Goal: Contribute content: Add original content to the website for others to see

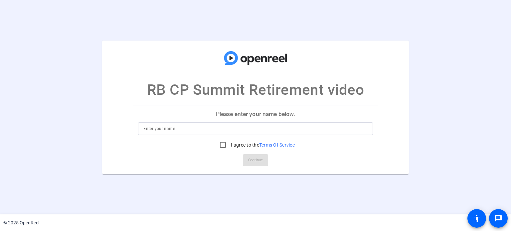
click at [254, 130] on input at bounding box center [255, 129] width 224 height 8
type input "[PERSON_NAME]"
click at [223, 143] on input "I agree to the Terms Of Service" at bounding box center [222, 144] width 13 height 13
checkbox input "true"
click at [255, 158] on span "Continue" at bounding box center [255, 160] width 15 height 10
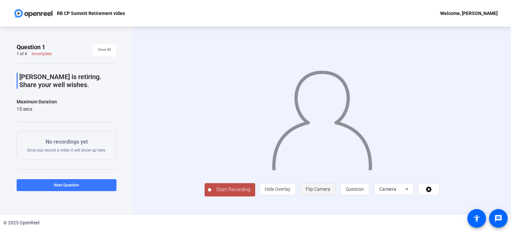
click at [321, 191] on span "Flip Camera" at bounding box center [318, 189] width 25 height 5
click at [404, 192] on icon at bounding box center [407, 189] width 8 height 8
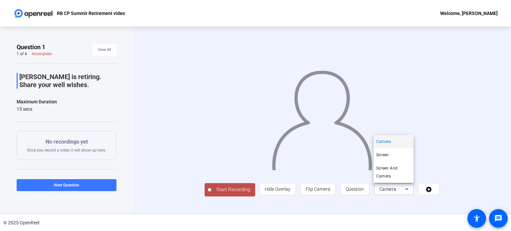
click at [401, 200] on div at bounding box center [255, 115] width 511 height 231
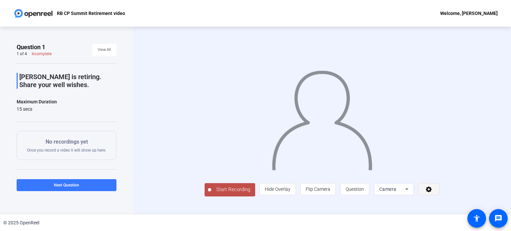
click at [435, 190] on span at bounding box center [428, 189] width 21 height 16
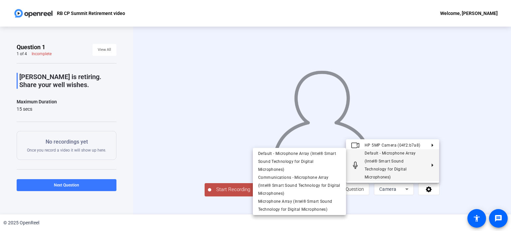
click at [459, 162] on div at bounding box center [255, 115] width 511 height 231
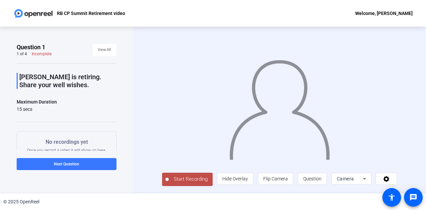
click at [190, 179] on span "Start Recording" at bounding box center [191, 179] width 44 height 8
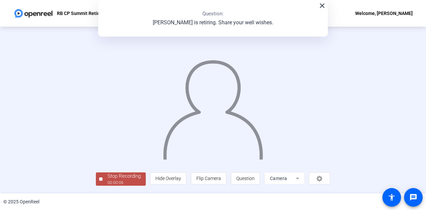
click at [110, 177] on div "Stop Recording" at bounding box center [123, 176] width 33 height 8
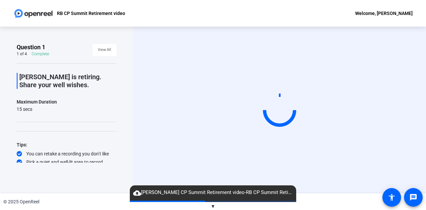
click at [211, 206] on span "▼" at bounding box center [212, 206] width 5 height 6
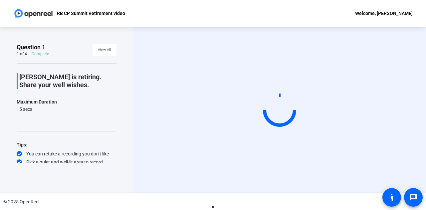
click at [212, 207] on span "▲" at bounding box center [212, 206] width 5 height 6
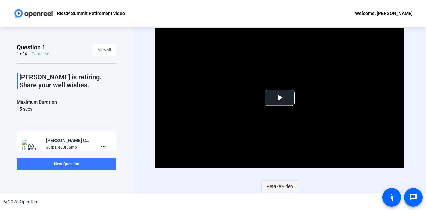
click at [279, 185] on span "Retake video" at bounding box center [279, 186] width 26 height 13
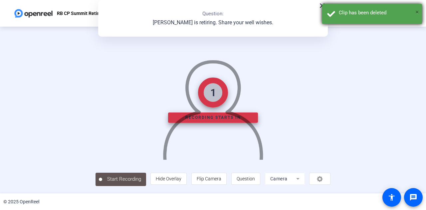
click at [417, 12] on span "×" at bounding box center [417, 12] width 4 height 8
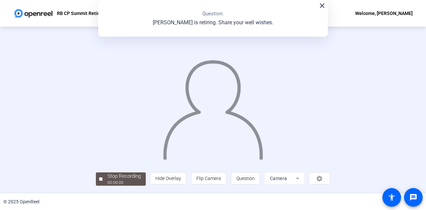
click at [320, 6] on mat-icon "close" at bounding box center [322, 6] width 8 height 8
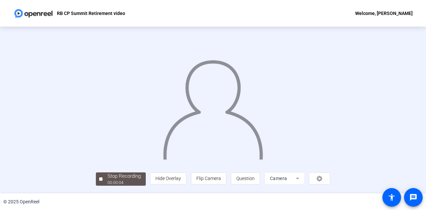
scroll to position [33, 0]
click at [107, 179] on div "Stop Recording" at bounding box center [123, 176] width 33 height 8
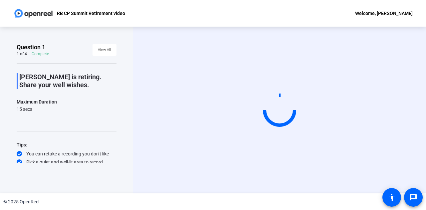
scroll to position [0, 0]
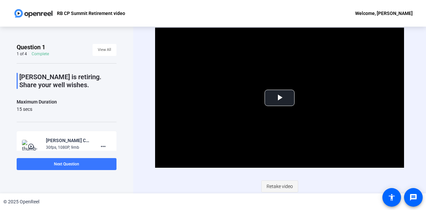
click at [281, 185] on span "Retake video" at bounding box center [279, 186] width 26 height 13
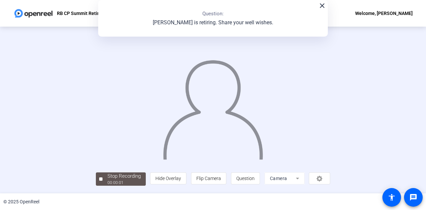
scroll to position [33, 0]
click at [107, 178] on div "Stop Recording" at bounding box center [123, 176] width 33 height 8
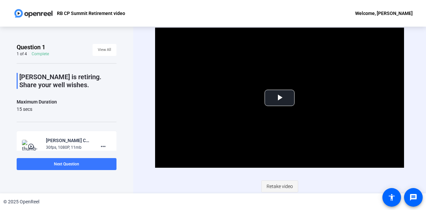
click at [278, 182] on span "Retake video" at bounding box center [279, 186] width 26 height 13
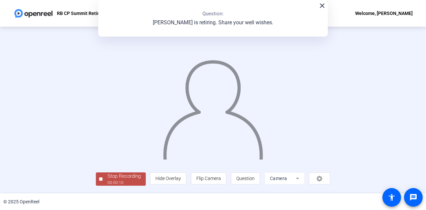
scroll to position [33, 0]
click at [107, 183] on div "00:00:12" at bounding box center [123, 183] width 33 height 6
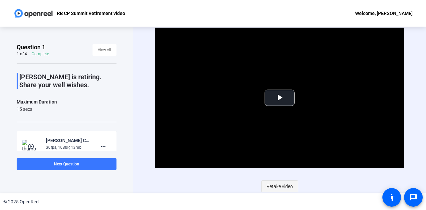
click at [280, 183] on span "Retake video" at bounding box center [279, 186] width 26 height 13
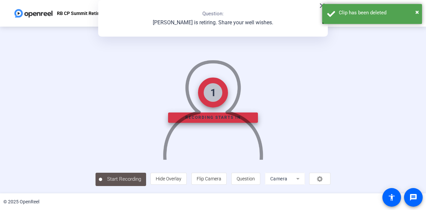
scroll to position [33, 0]
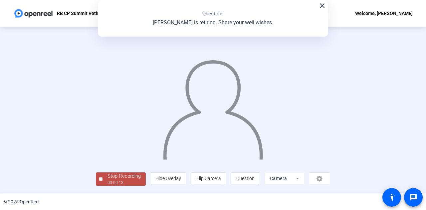
click at [107, 178] on div "Stop Recording" at bounding box center [123, 176] width 33 height 8
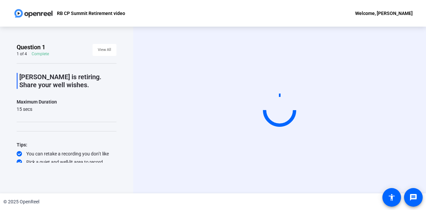
scroll to position [0, 0]
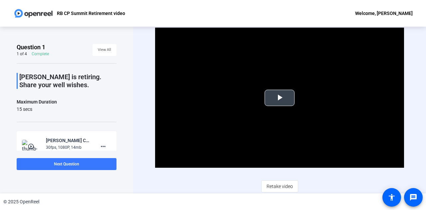
click at [279, 98] on span "Video Player" at bounding box center [279, 98] width 0 height 0
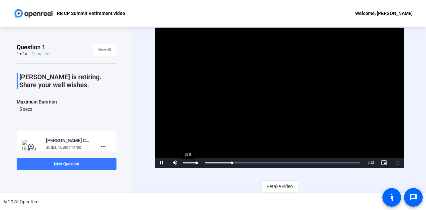
click at [188, 162] on div "37%" at bounding box center [190, 162] width 14 height 1
click at [65, 164] on span "Next Question" at bounding box center [66, 164] width 25 height 5
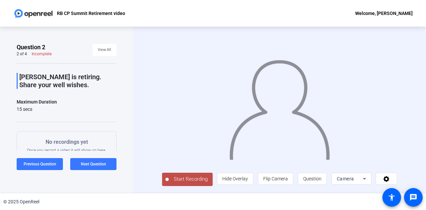
click at [184, 181] on span "Start Recording" at bounding box center [191, 179] width 44 height 8
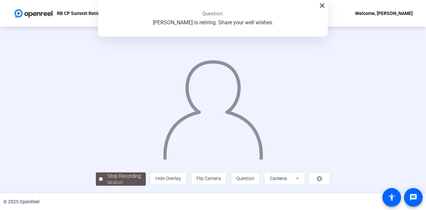
scroll to position [33, 0]
click at [107, 180] on div "Stop Recording" at bounding box center [123, 176] width 33 height 8
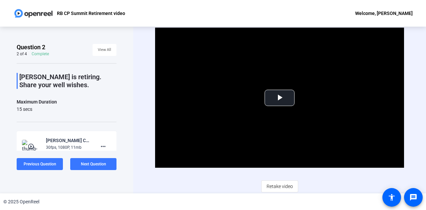
click at [279, 187] on span "Retake video" at bounding box center [279, 186] width 26 height 13
click at [278, 185] on span "Retake video" at bounding box center [279, 186] width 26 height 13
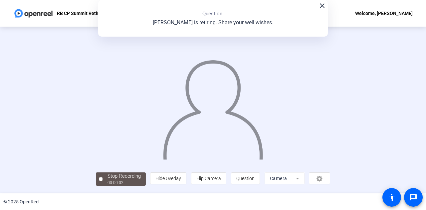
scroll to position [33, 0]
click at [321, 7] on mat-icon "close" at bounding box center [322, 6] width 8 height 8
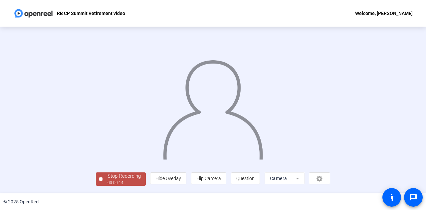
scroll to position [0, 0]
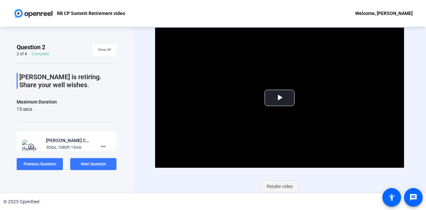
click at [278, 182] on span "Retake video" at bounding box center [279, 186] width 26 height 13
click at [284, 183] on span "Retake video" at bounding box center [279, 186] width 26 height 13
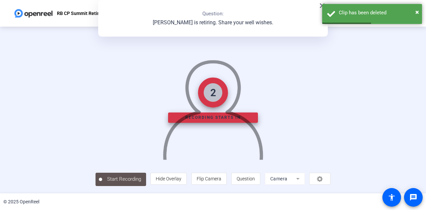
scroll to position [33, 0]
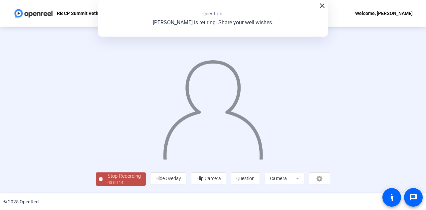
click at [107, 180] on div "Stop Recording" at bounding box center [123, 176] width 33 height 8
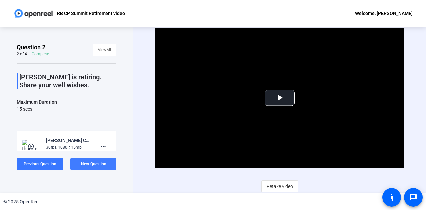
click at [94, 161] on span at bounding box center [93, 164] width 46 height 16
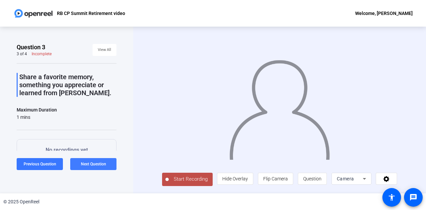
click at [93, 161] on span "Next Question" at bounding box center [93, 163] width 25 height 5
click at [181, 183] on span "Start Recording" at bounding box center [191, 179] width 44 height 8
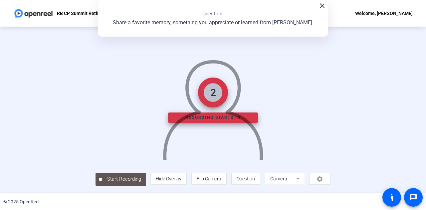
click at [320, 6] on mat-icon "close" at bounding box center [322, 6] width 8 height 8
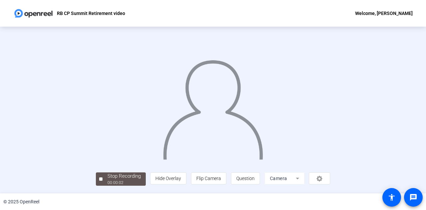
scroll to position [33, 0]
click at [107, 180] on div "Stop Recording" at bounding box center [123, 176] width 33 height 8
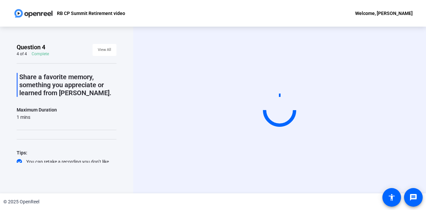
scroll to position [0, 0]
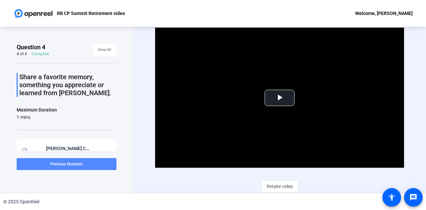
click at [63, 164] on span "Previous Question" at bounding box center [66, 164] width 33 height 5
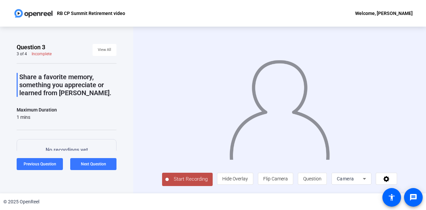
click at [180, 181] on span "Start Recording" at bounding box center [191, 179] width 44 height 8
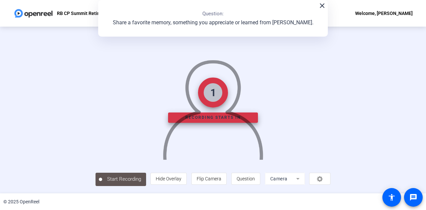
scroll to position [33, 0]
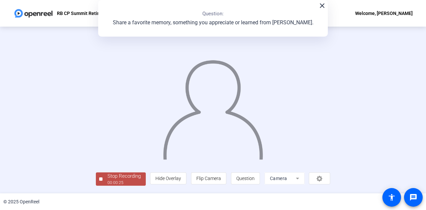
click at [107, 180] on div "Stop Recording" at bounding box center [123, 176] width 33 height 8
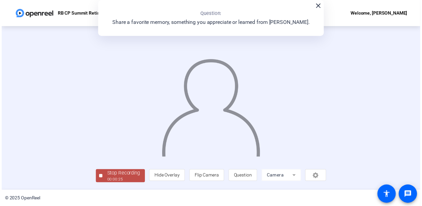
scroll to position [0, 0]
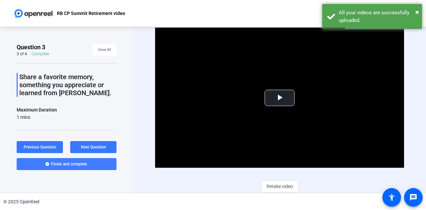
click at [65, 162] on span "Finish and complete" at bounding box center [69, 163] width 36 height 5
